Goal: Check status: Check status

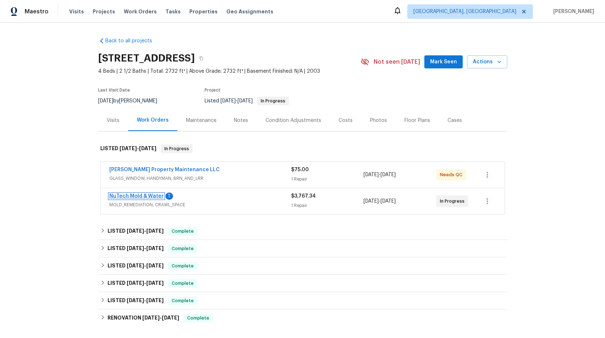
click at [156, 194] on link "NuTech Mold & Water" at bounding box center [136, 196] width 54 height 5
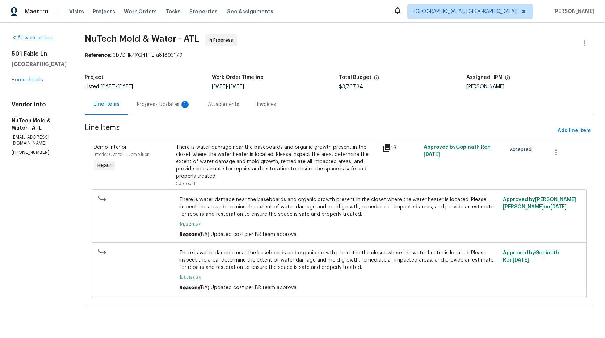
click at [166, 106] on div "Progress Updates 1" at bounding box center [164, 104] width 54 height 7
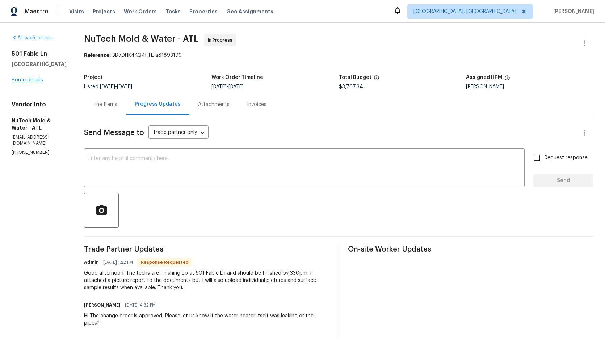
click at [28, 83] on div "[STREET_ADDRESS] Home details" at bounding box center [39, 66] width 55 height 33
click at [29, 81] on link "Home details" at bounding box center [27, 79] width 31 height 5
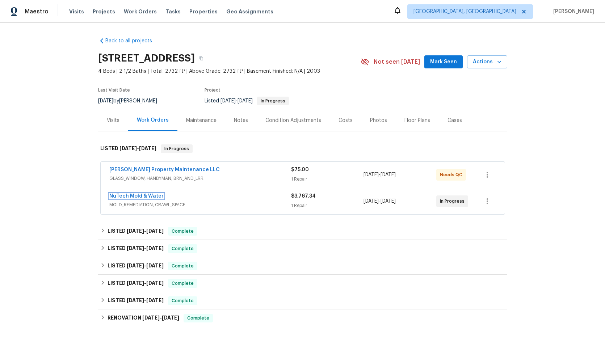
click at [140, 194] on link "NuTech Mold & Water" at bounding box center [136, 196] width 54 height 5
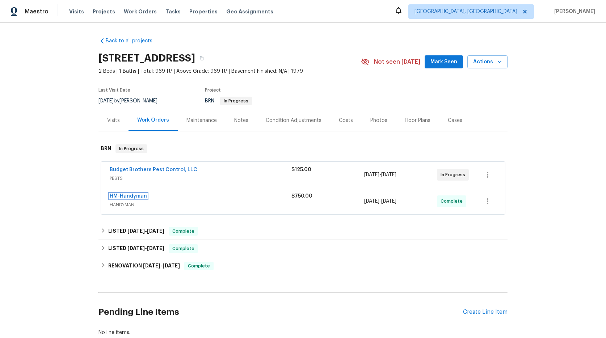
click at [143, 199] on link "HM-Handyman" at bounding box center [128, 196] width 37 height 5
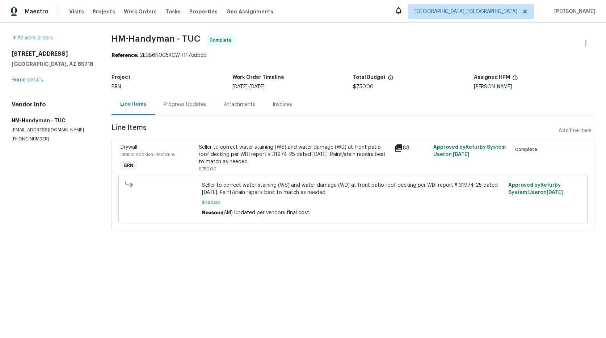
click at [284, 106] on div "Invoices" at bounding box center [283, 104] width 20 height 7
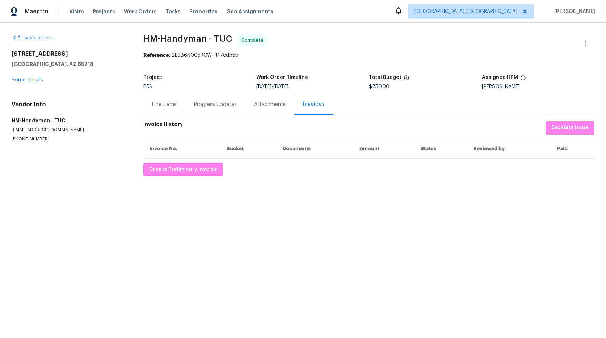
click at [276, 103] on div "Attachments" at bounding box center [269, 104] width 31 height 7
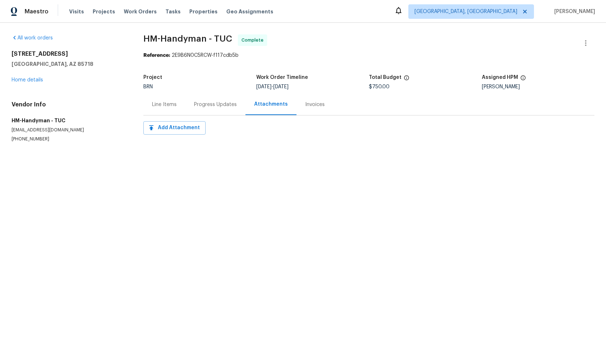
click at [220, 106] on div "Progress Updates" at bounding box center [215, 104] width 43 height 7
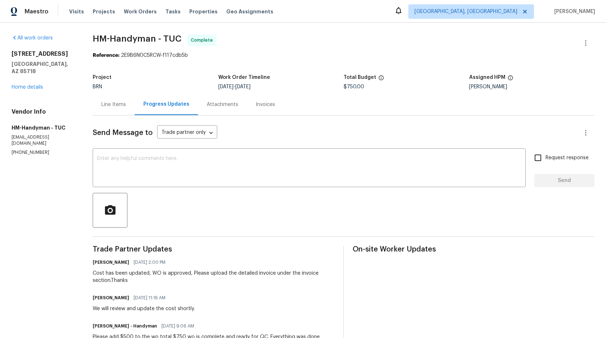
click at [118, 104] on div "Line Items" at bounding box center [113, 104] width 25 height 7
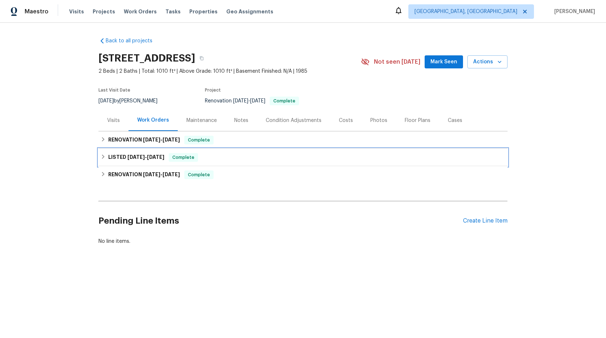
click at [148, 161] on h6 "LISTED 5/8/24 - 5/9/24" at bounding box center [136, 157] width 56 height 9
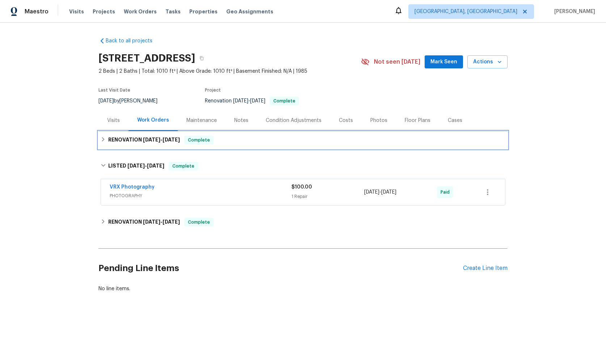
click at [153, 142] on span "6/25/25" at bounding box center [151, 139] width 17 height 5
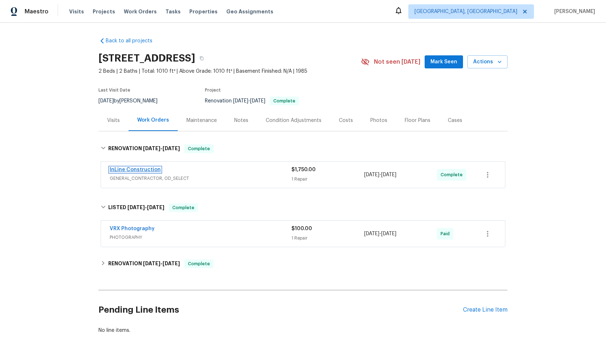
click at [142, 172] on link "InLine Construction" at bounding box center [135, 169] width 51 height 5
